Goal: Use online tool/utility: Utilize a website feature to perform a specific function

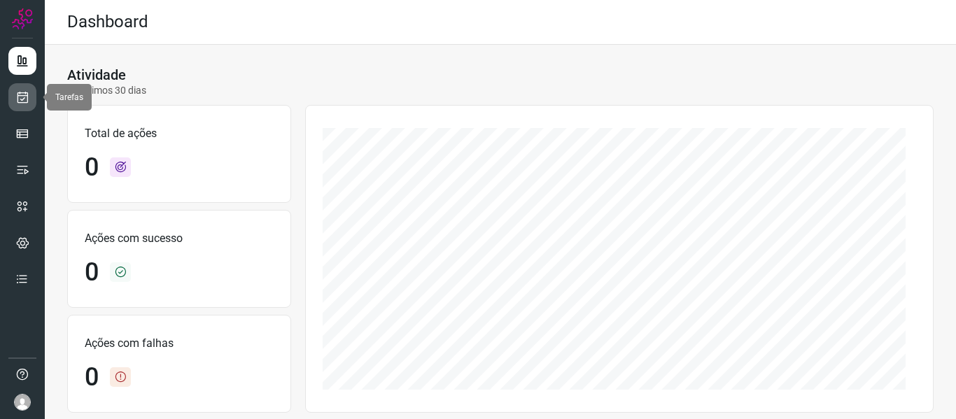
click at [33, 97] on link at bounding box center [22, 97] width 28 height 28
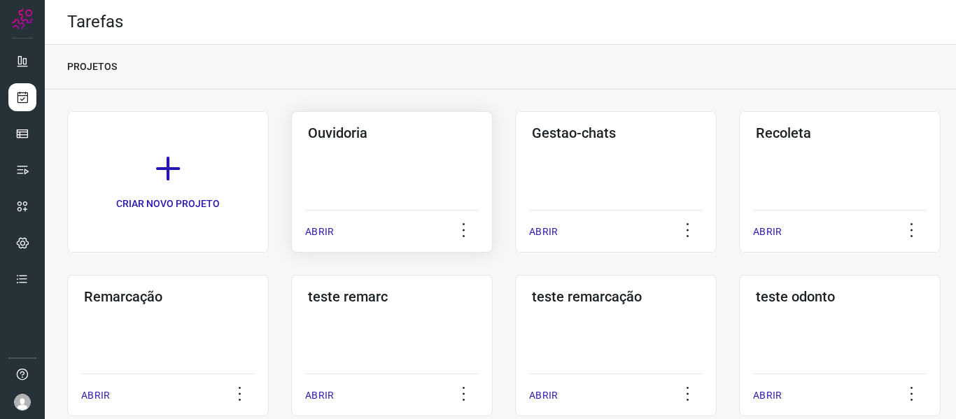
click at [316, 223] on div "ABRIR" at bounding box center [392, 227] width 174 height 35
click at [325, 230] on p "ABRIR" at bounding box center [319, 232] width 29 height 15
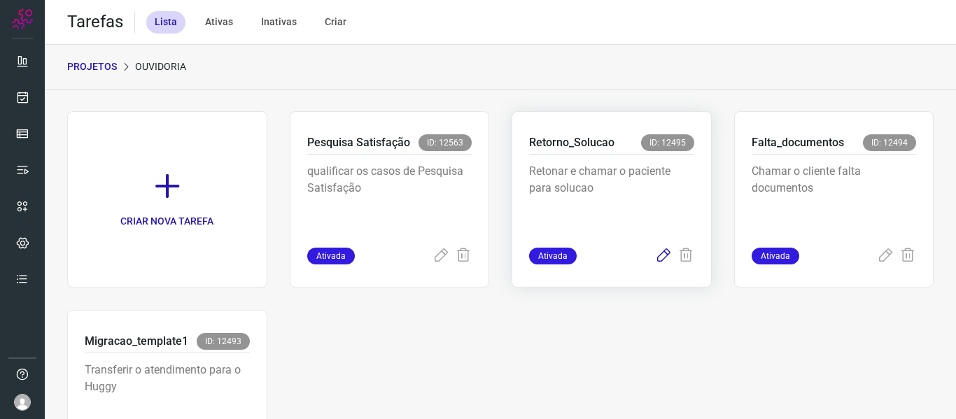
click at [655, 262] on icon at bounding box center [663, 256] width 17 height 17
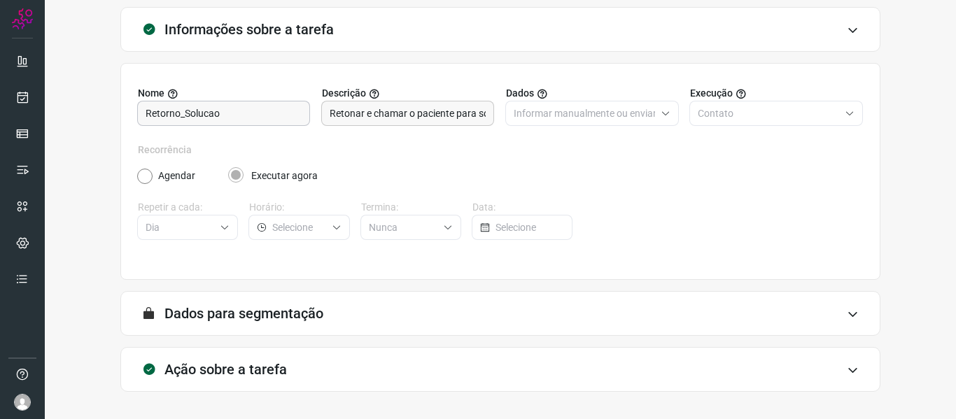
scroll to position [127, 0]
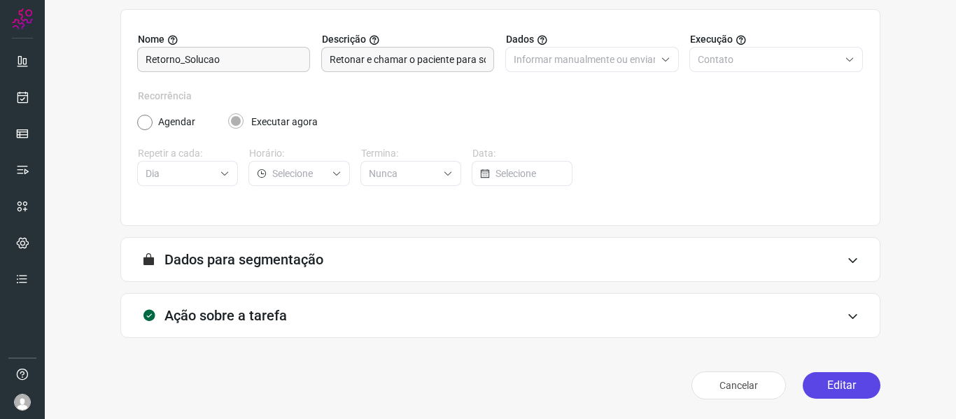
click at [827, 377] on button "Editar" at bounding box center [842, 385] width 78 height 27
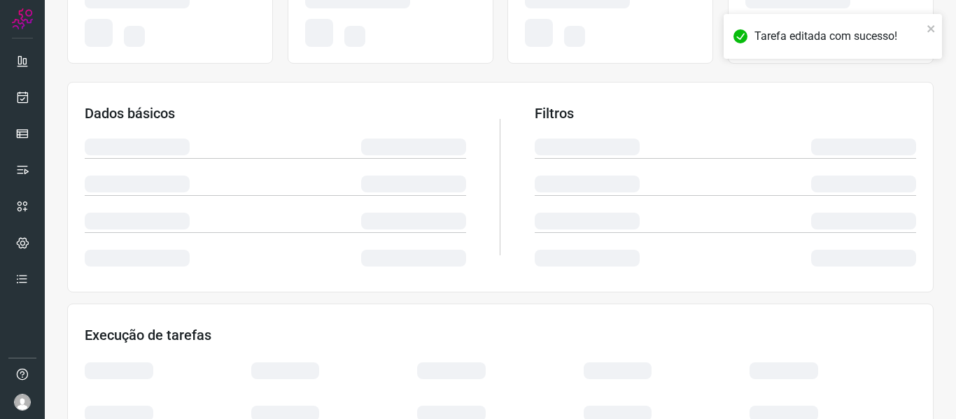
scroll to position [329, 0]
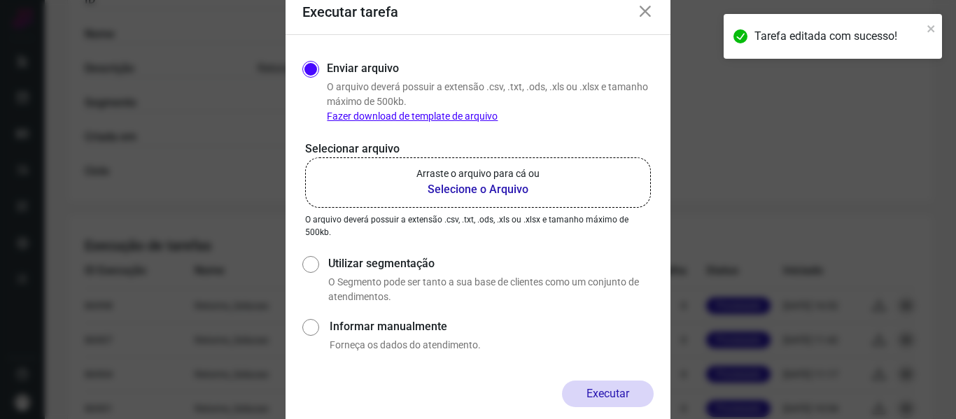
click at [546, 173] on label "Arraste o arquivo para cá ou Selecione o Arquivo" at bounding box center [478, 182] width 346 height 50
click at [0, 0] on input "Arraste o arquivo para cá ou Selecione o Arquivo" at bounding box center [0, 0] width 0 height 0
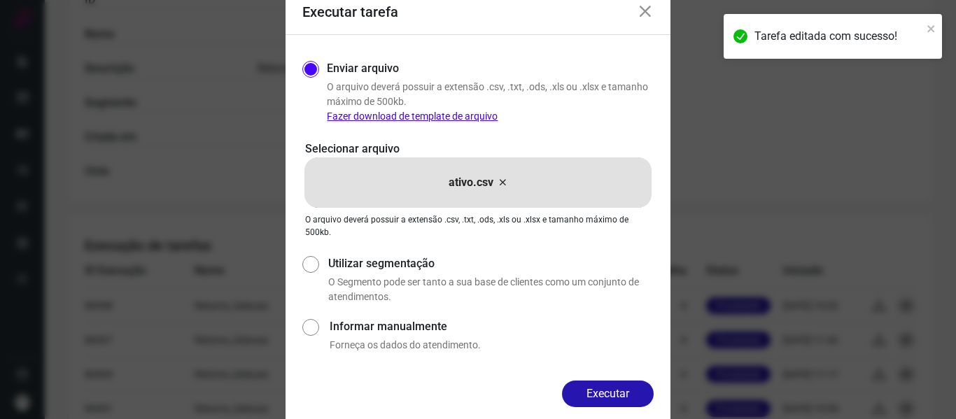
drag, startPoint x: 620, startPoint y: 391, endPoint x: 626, endPoint y: 386, distance: 7.4
click at [620, 393] on button "Executar" at bounding box center [608, 394] width 92 height 27
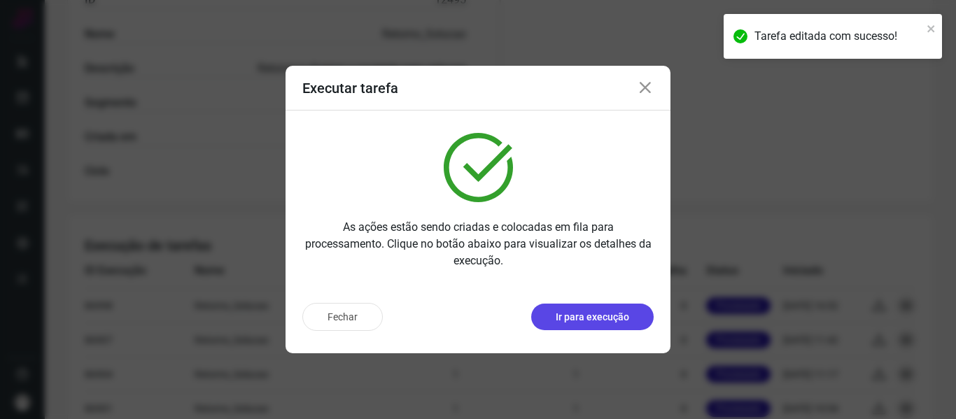
click at [608, 328] on button "Ir para execução" at bounding box center [592, 317] width 122 height 27
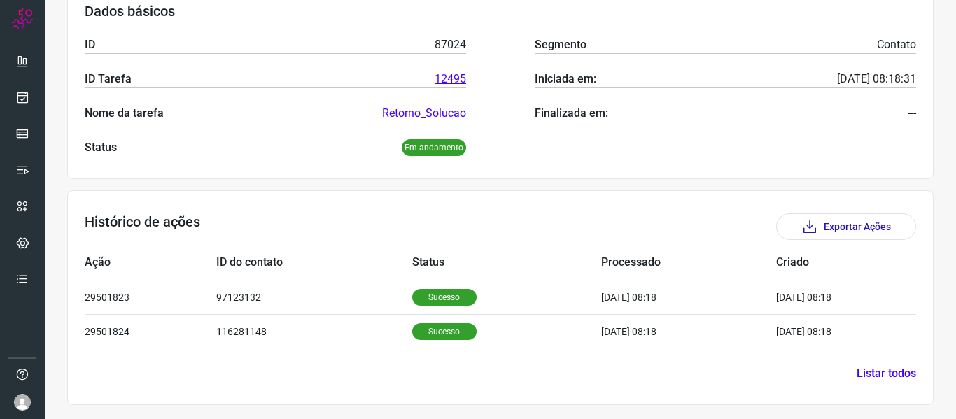
scroll to position [227, 0]
